Goal: Task Accomplishment & Management: Use online tool/utility

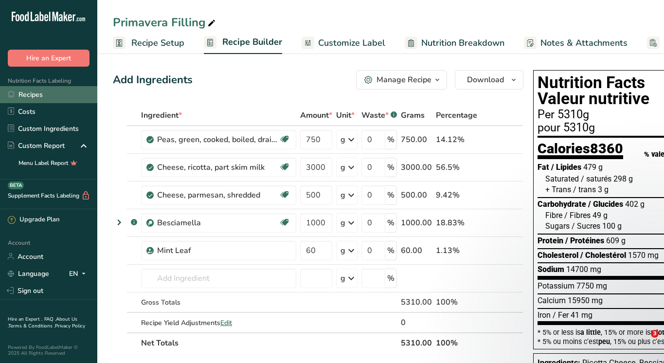
click at [28, 94] on link "Recipes" at bounding box center [48, 94] width 97 height 17
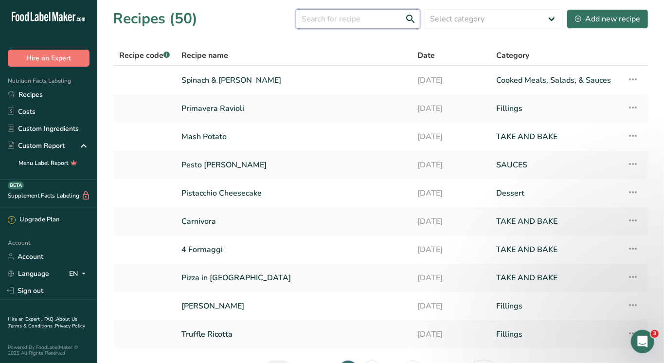
click at [316, 22] on input "text" at bounding box center [358, 18] width 125 height 19
click at [236, 86] on link "Spinach & [PERSON_NAME]" at bounding box center [294, 80] width 224 height 20
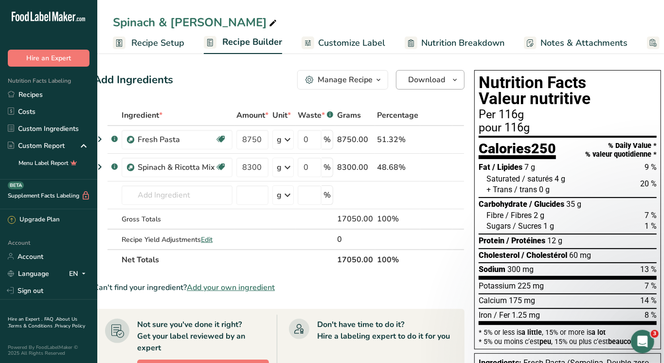
click at [454, 78] on icon "button" at bounding box center [455, 80] width 8 height 12
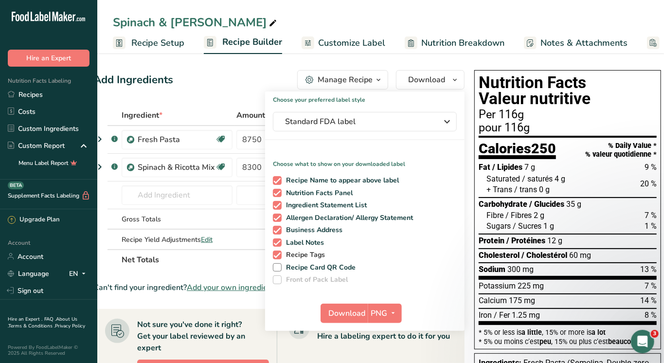
click at [294, 256] on span "Recipe Tags" at bounding box center [304, 255] width 44 height 9
click at [279, 256] on input "Recipe Tags" at bounding box center [276, 255] width 6 height 6
checkbox input "false"
click at [293, 243] on span "Label Notes" at bounding box center [303, 243] width 43 height 9
click at [279, 243] on input "Label Notes" at bounding box center [276, 242] width 6 height 6
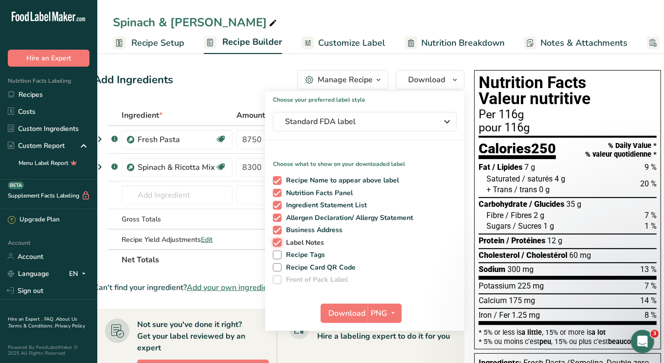
checkbox input "false"
click at [289, 226] on span "Business Address" at bounding box center [312, 230] width 61 height 9
click at [279, 227] on input "Business Address" at bounding box center [276, 230] width 6 height 6
checkbox input "false"
click at [393, 315] on icon "button" at bounding box center [394, 313] width 8 height 12
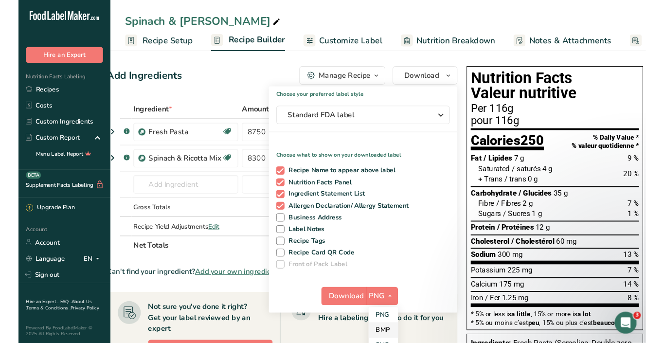
scroll to position [55, 0]
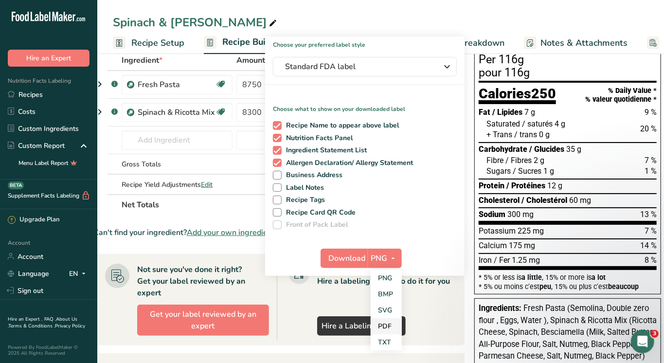
click at [382, 320] on link "PDF" at bounding box center [386, 326] width 31 height 16
click at [397, 62] on span "Standard FDA label" at bounding box center [358, 67] width 146 height 12
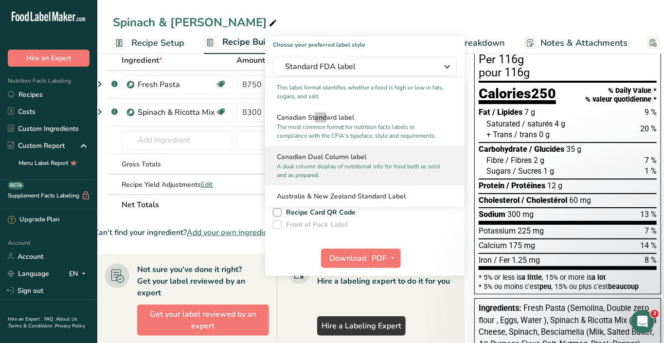
scroll to position [392, 0]
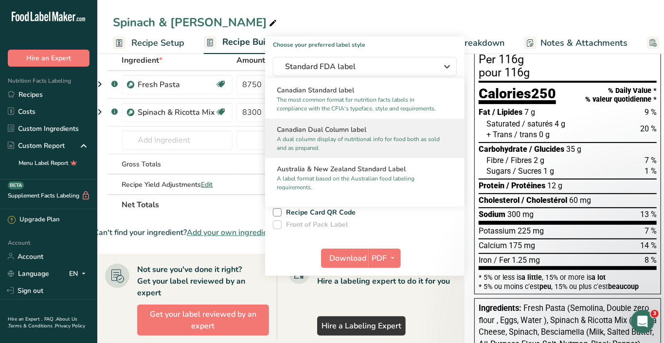
click at [322, 125] on h2 "Canadian Dual Column label" at bounding box center [365, 130] width 176 height 10
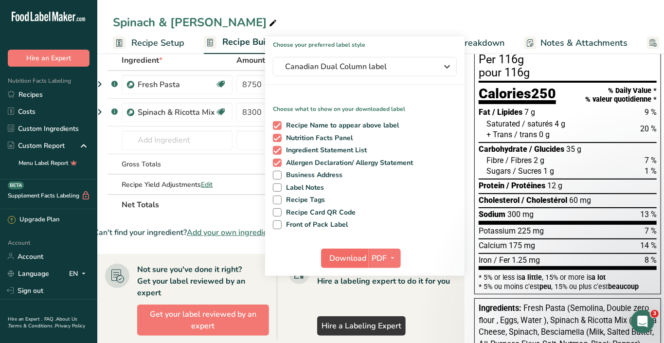
click at [345, 254] on span "Download" at bounding box center [348, 259] width 37 height 12
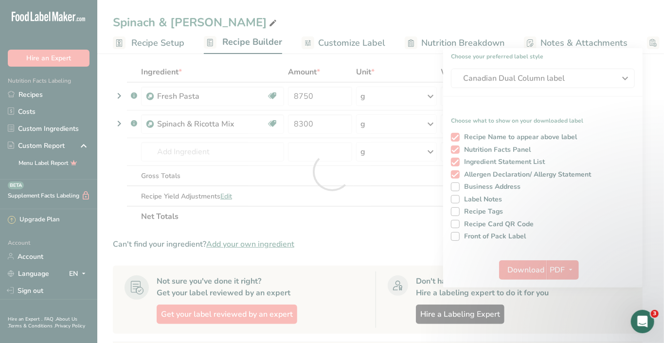
scroll to position [0, 0]
